Goal: Task Accomplishment & Management: Manage account settings

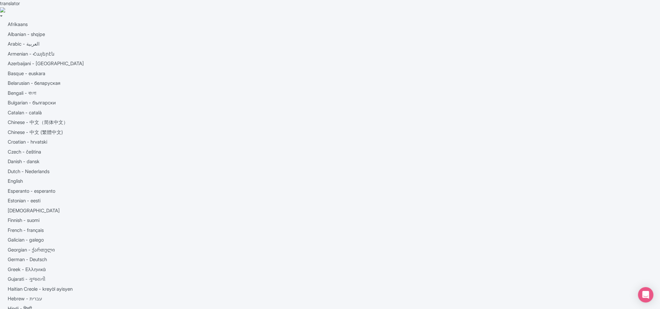
type input "[DATE]"
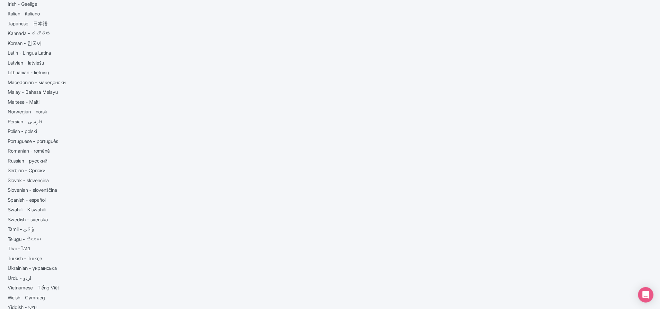
scroll to position [343, 0]
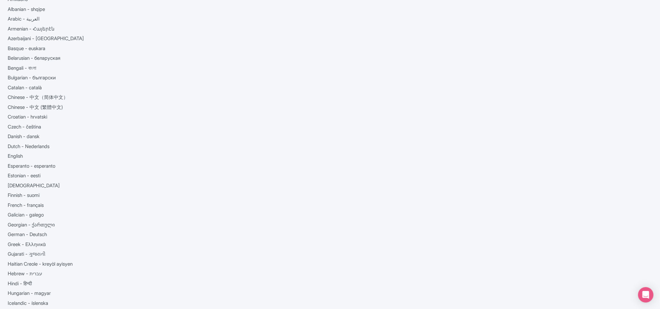
scroll to position [0, 0]
